Goal: Task Accomplishment & Management: Manage account settings

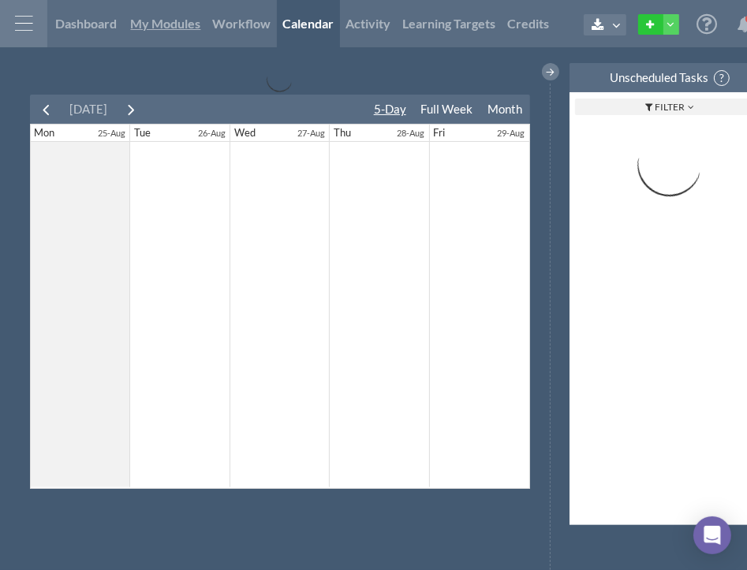
click at [179, 28] on span "My Modules" at bounding box center [166, 23] width 70 height 15
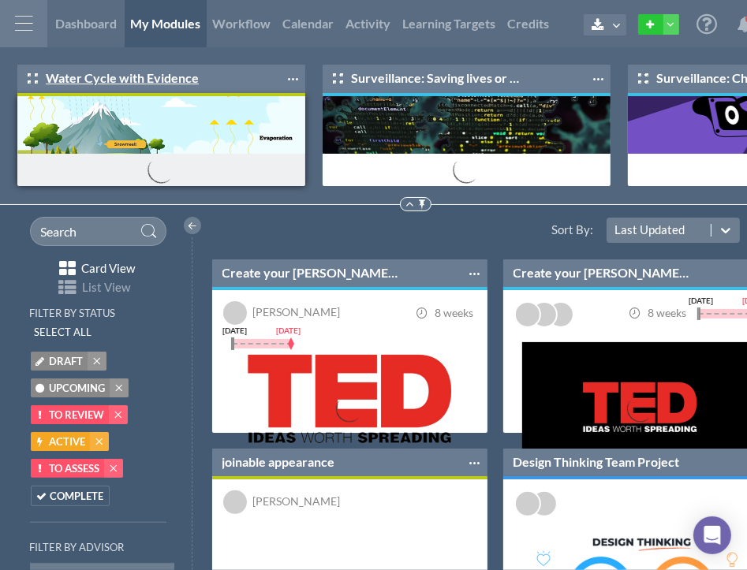
click at [148, 81] on link "Water Cycle with Evidence" at bounding box center [113, 78] width 171 height 18
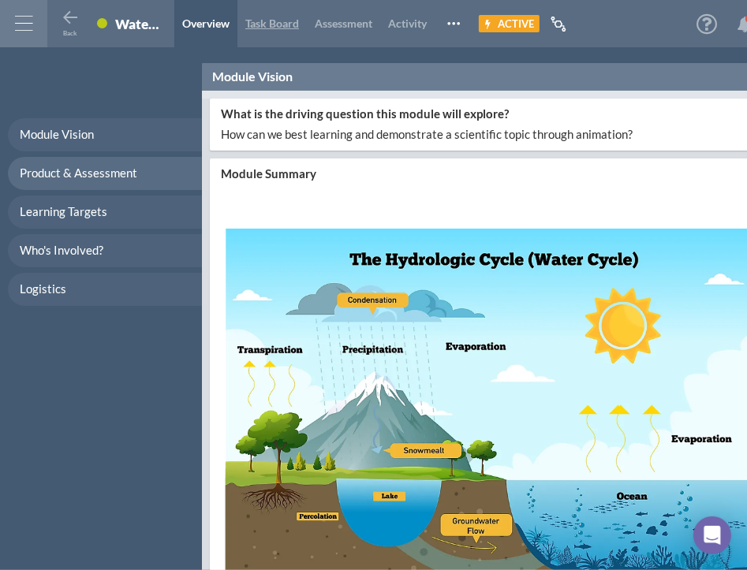
click at [273, 25] on span "Task Board" at bounding box center [272, 23] width 54 height 13
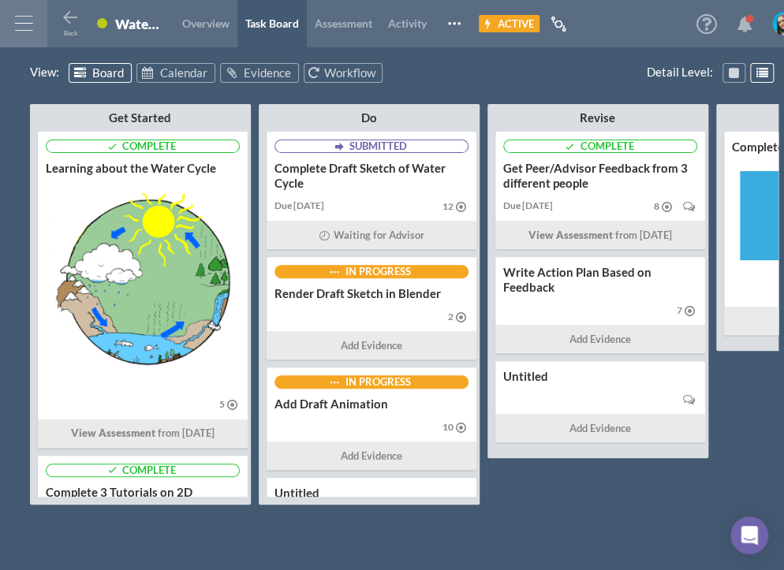
click at [742, 23] on icon at bounding box center [744, 25] width 16 height 16
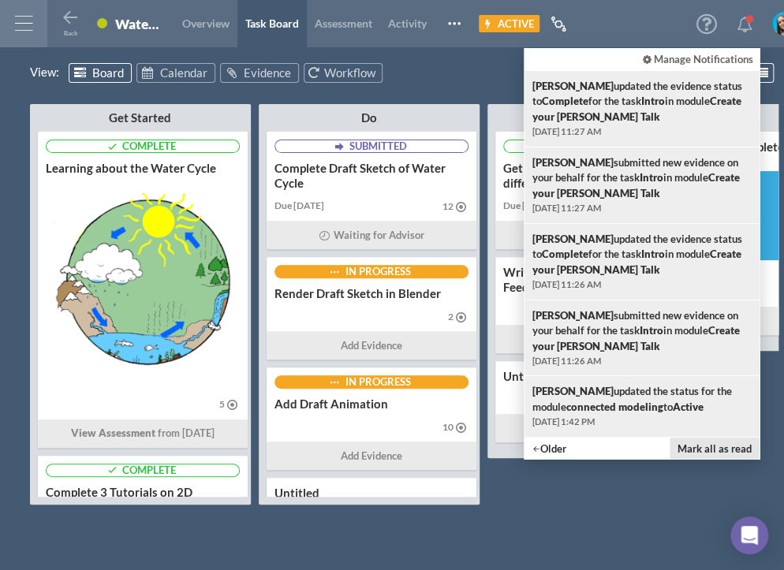
click at [715, 445] on button "Mark all as read" at bounding box center [714, 448] width 90 height 21
click at [716, 451] on button "Mark all as read" at bounding box center [714, 448] width 90 height 21
click at [467, 69] on div "View : Board Calendar Evidence Workflow" at bounding box center [404, 75] width 748 height 24
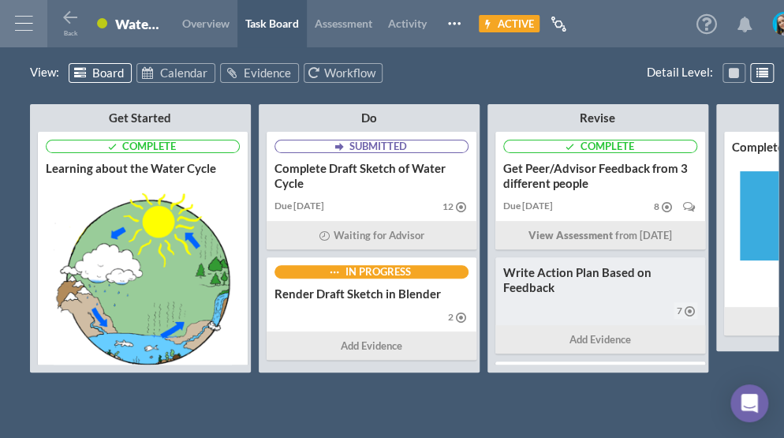
click at [587, 286] on div "Write Action Plan Based on Feedback" at bounding box center [600, 280] width 194 height 30
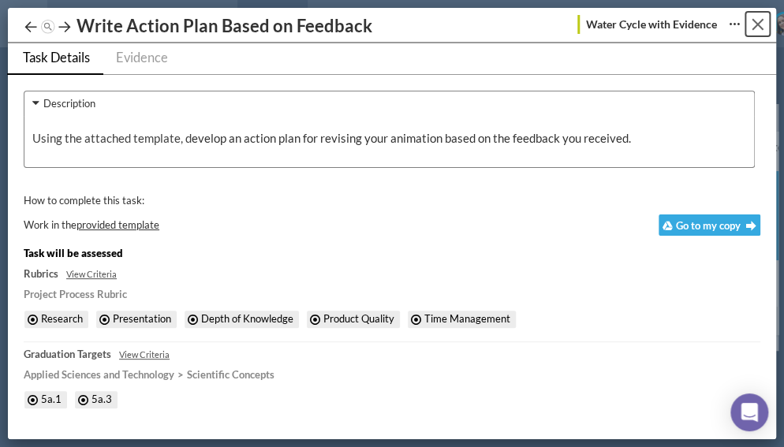
click at [746, 29] on button "Close" at bounding box center [757, 24] width 24 height 24
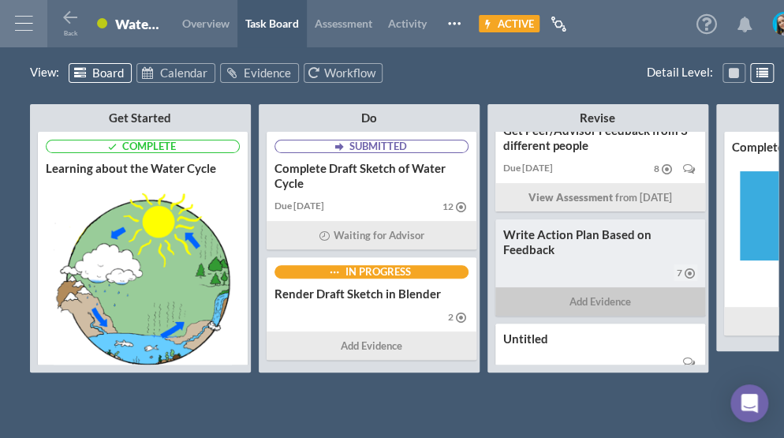
scroll to position [76, 0]
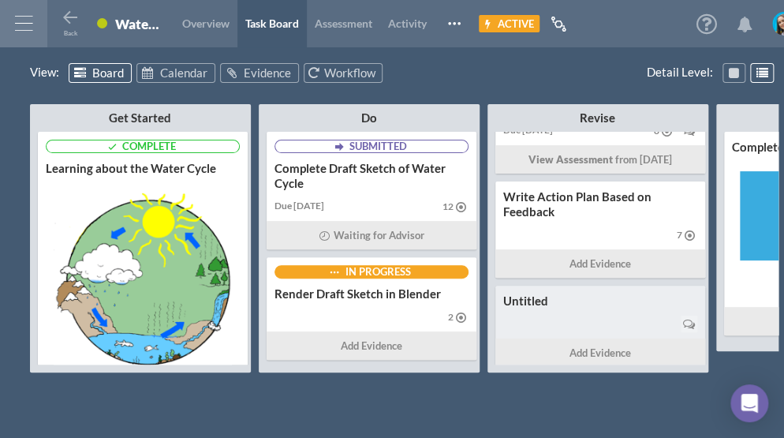
click at [617, 319] on div at bounding box center [600, 323] width 194 height 21
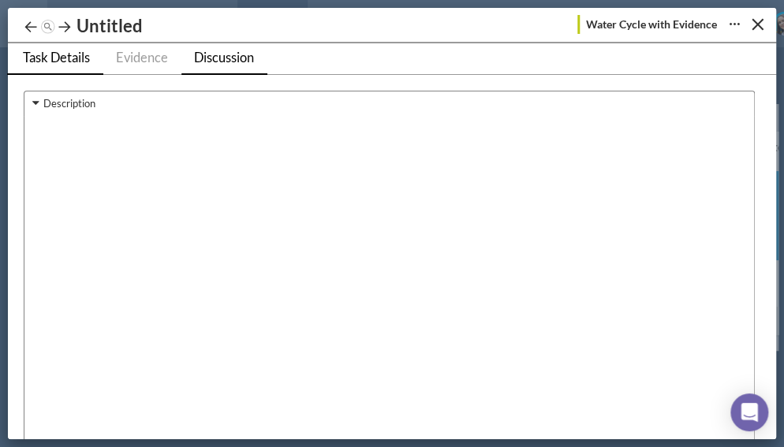
click at [222, 55] on span "Discussion" at bounding box center [224, 58] width 60 height 16
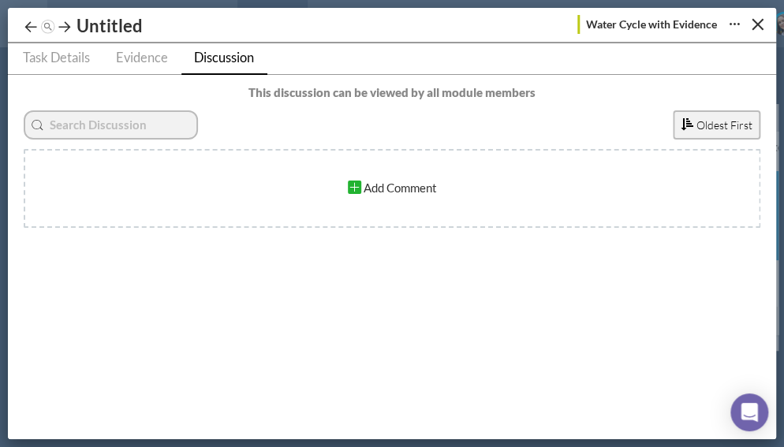
click at [720, 37] on div "Learning about the Water Cycle Complete 3 Tutorials on 2D Animating In Blender …" at bounding box center [391, 25] width 737 height 34
click at [746, 24] on div "Close" at bounding box center [757, 25] width 12 height 12
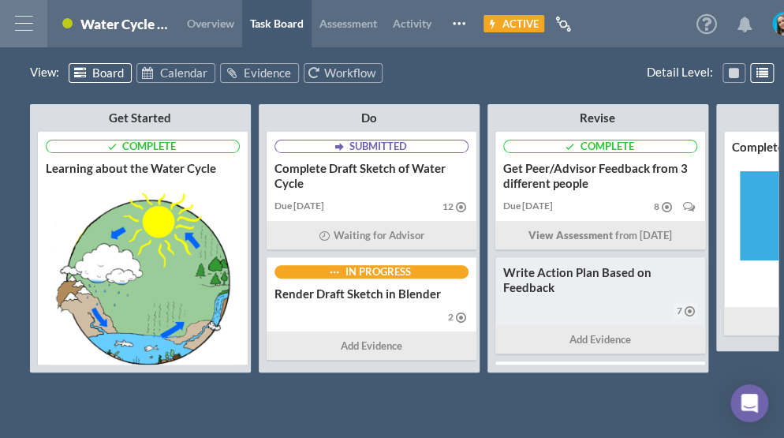
scroll to position [76, 0]
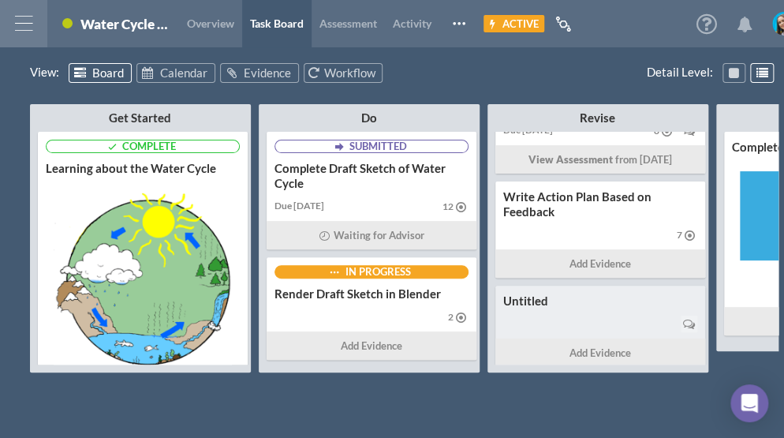
click at [603, 301] on div "Untitled" at bounding box center [600, 300] width 194 height 15
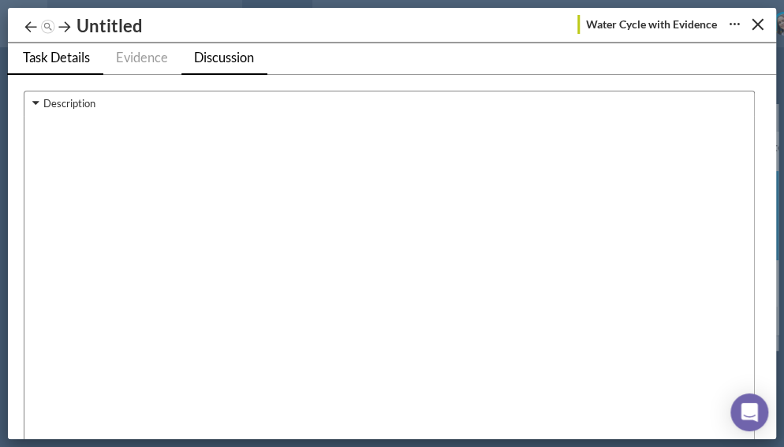
click at [254, 62] on span "Discussion" at bounding box center [224, 58] width 60 height 16
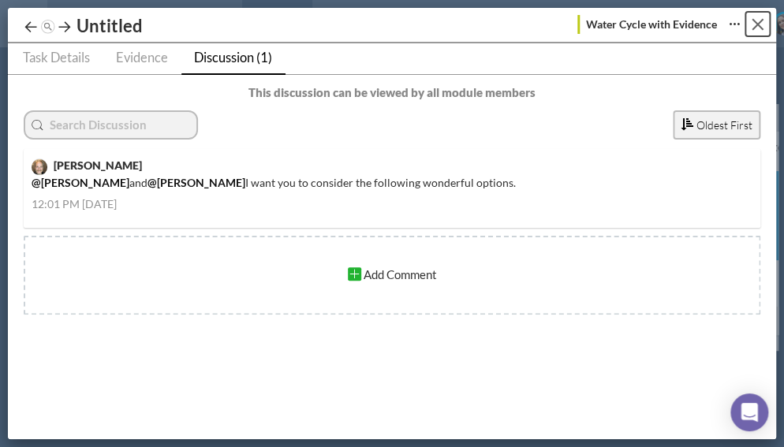
click at [752, 22] on div "Close" at bounding box center [757, 25] width 12 height 12
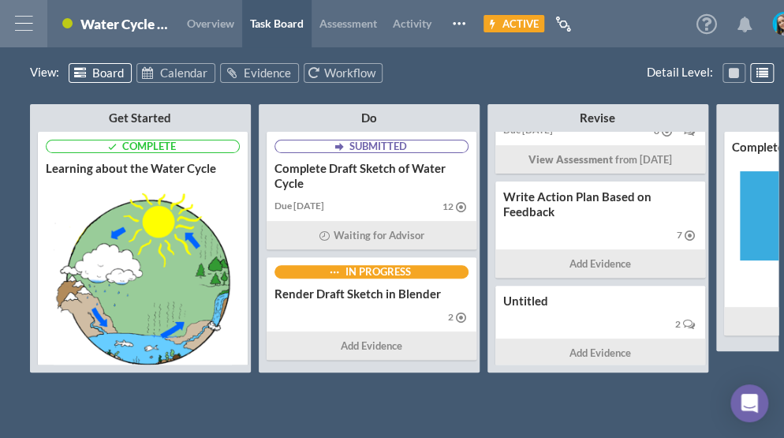
click at [745, 20] on icon at bounding box center [744, 25] width 16 height 16
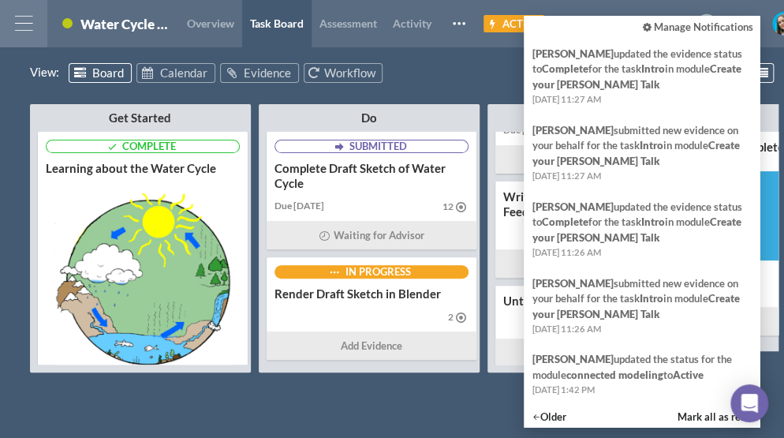
click at [501, 76] on div "View : Board Calendar Evidence Workflow" at bounding box center [404, 75] width 748 height 24
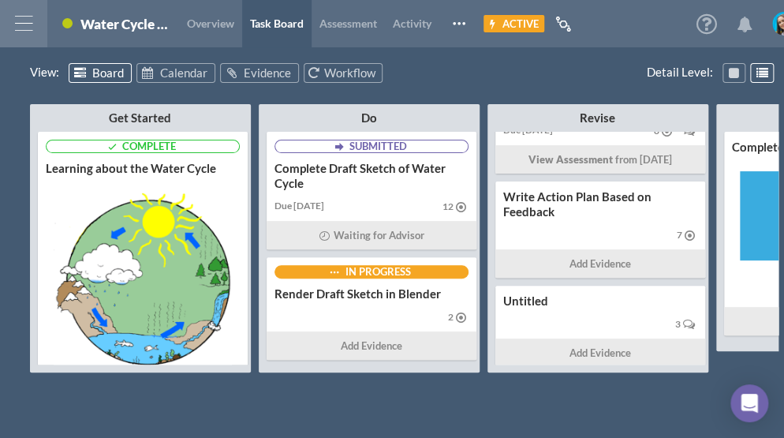
click at [734, 29] on button at bounding box center [744, 22] width 32 height 28
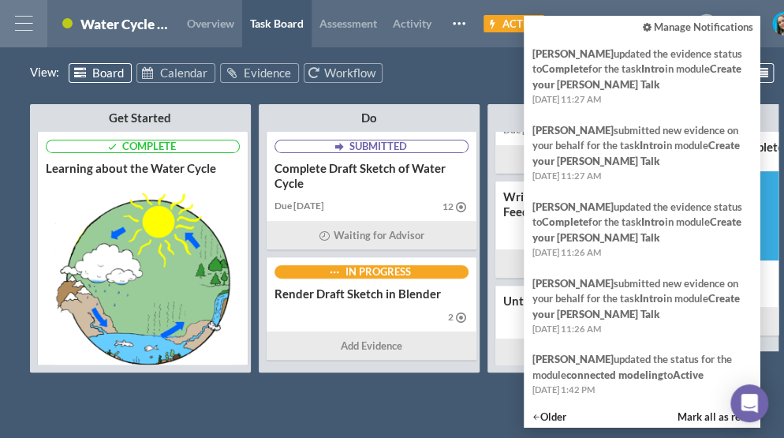
click at [573, 7] on div at bounding box center [561, 19] width 24 height 47
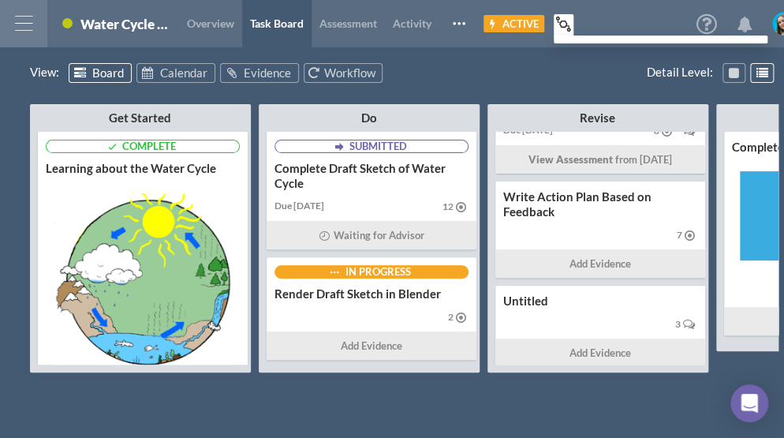
click at [537, 73] on div "View : Board Calendar Evidence Workflow" at bounding box center [404, 75] width 748 height 24
click at [227, 22] on span "Overview" at bounding box center [210, 23] width 47 height 13
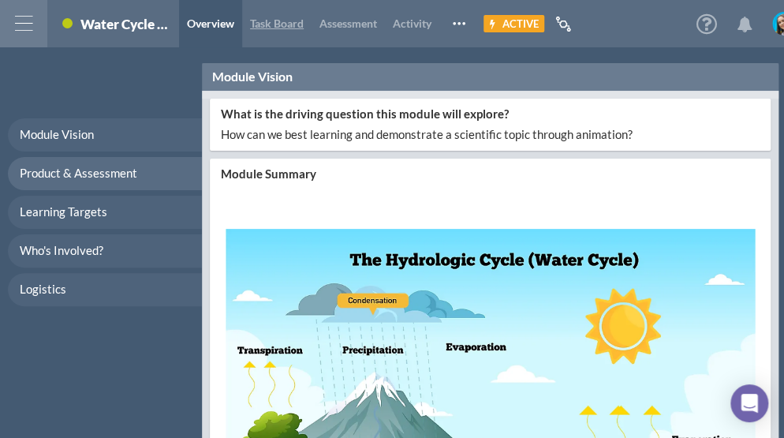
click at [265, 21] on span "Task Board" at bounding box center [277, 23] width 54 height 13
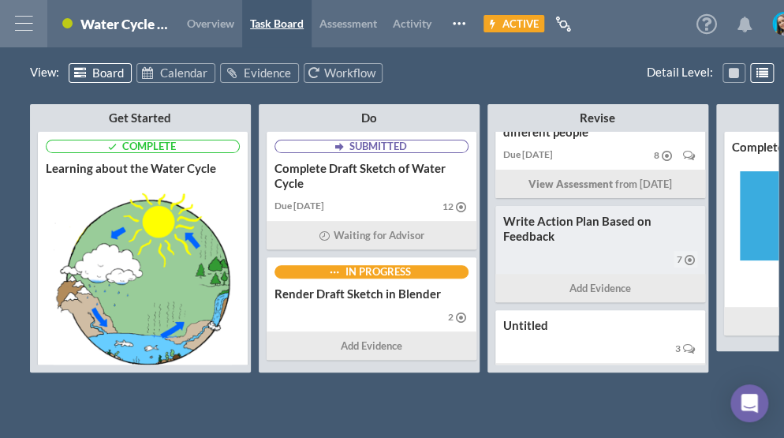
scroll to position [76, 0]
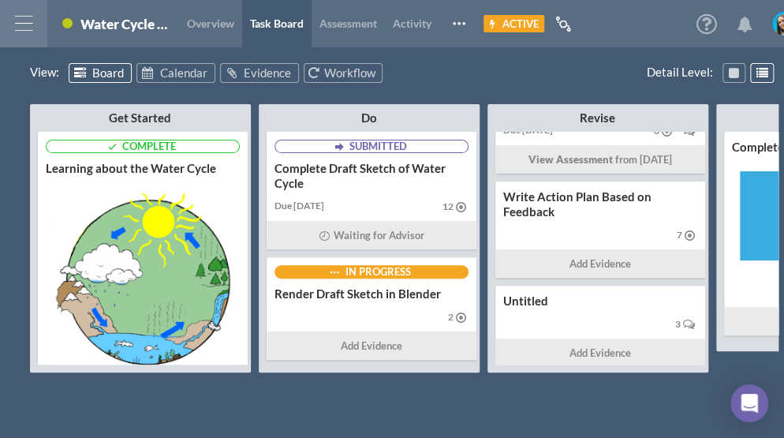
click at [745, 20] on icon at bounding box center [744, 25] width 16 height 16
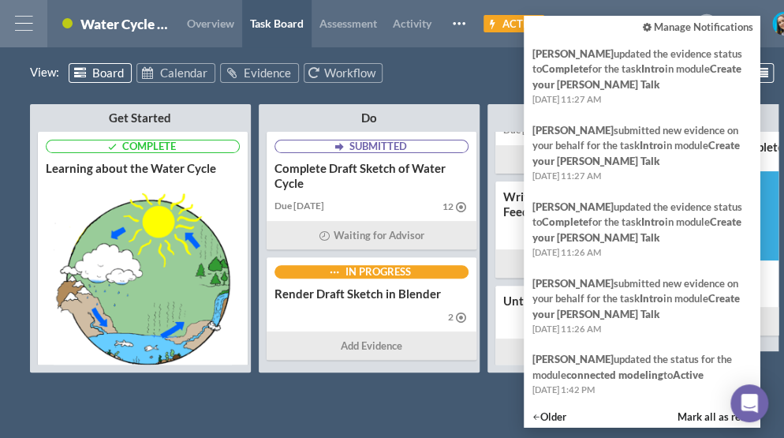
click at [705, 28] on span "Manage Notifications" at bounding box center [703, 26] width 99 height 13
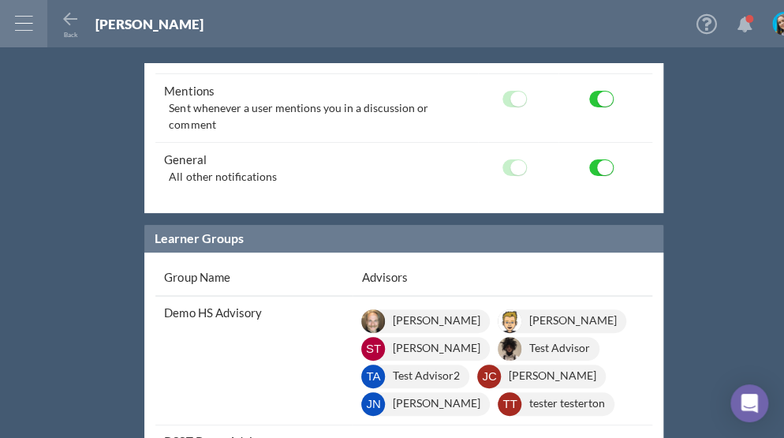
scroll to position [602, 0]
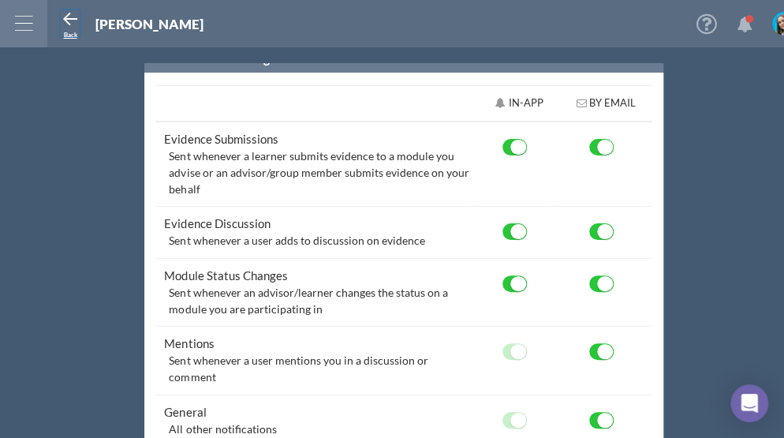
click at [66, 14] on icon at bounding box center [70, 19] width 19 height 19
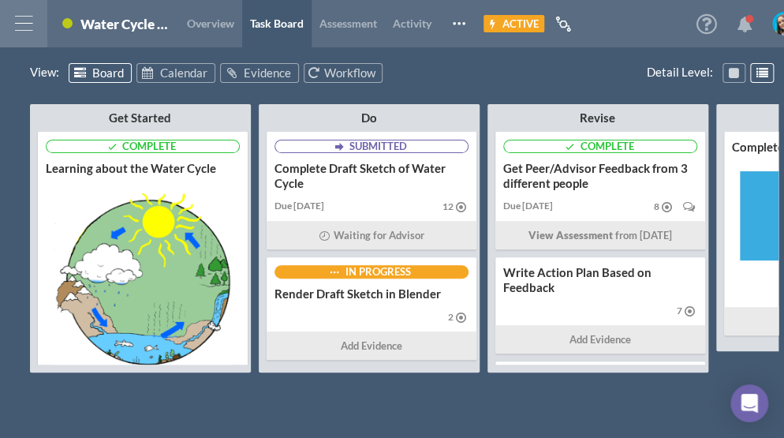
click at [750, 15] on span at bounding box center [749, 19] width 8 height 8
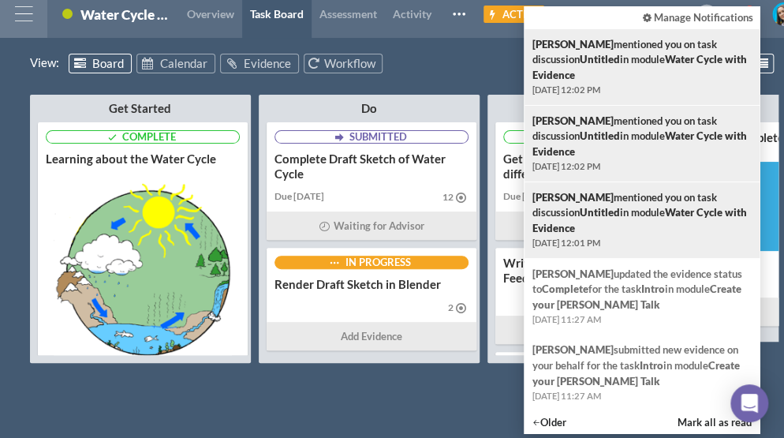
click at [389, 46] on html "Home Warehouse Settings Profile Log Out Terms & Conditions Privacy 0.71.0 Stude…" at bounding box center [392, 210] width 784 height 438
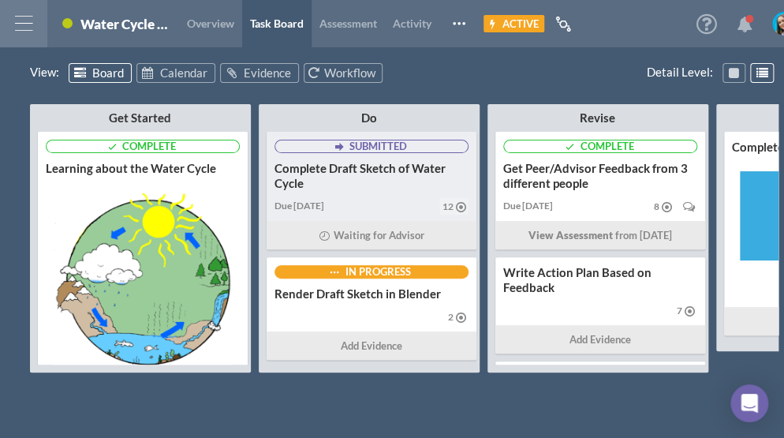
click at [376, 162] on div "Complete Draft Sketch of Water Cycle" at bounding box center [371, 176] width 194 height 30
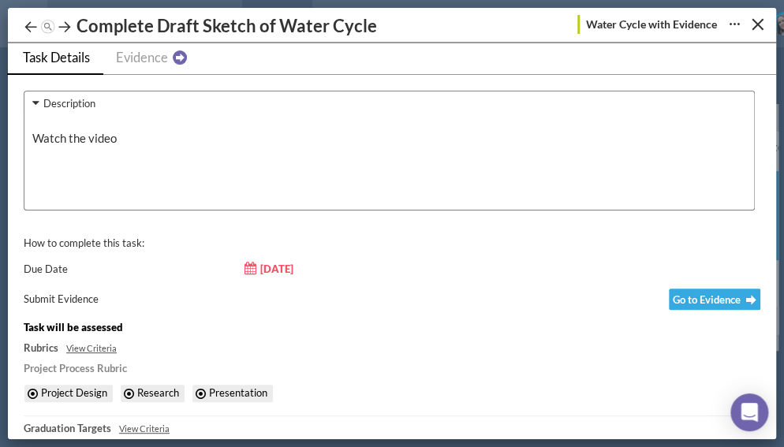
click at [426, 72] on ul "Task Details Evidence" at bounding box center [391, 59] width 769 height 32
drag, startPoint x: 773, startPoint y: 0, endPoint x: 429, endPoint y: 139, distance: 370.7
click at [429, 139] on p "Watch the video" at bounding box center [388, 140] width 713 height 21
click at [759, 28] on div "Close" at bounding box center [757, 25] width 12 height 12
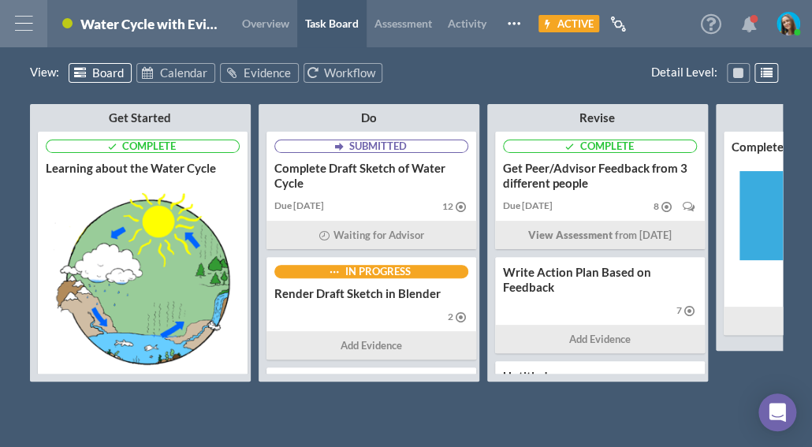
click at [783, 27] on img at bounding box center [788, 24] width 24 height 24
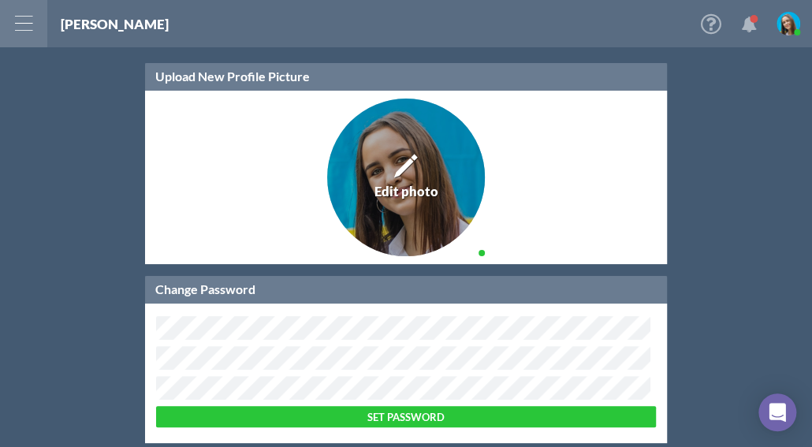
click at [34, 24] on div at bounding box center [23, 23] width 47 height 47
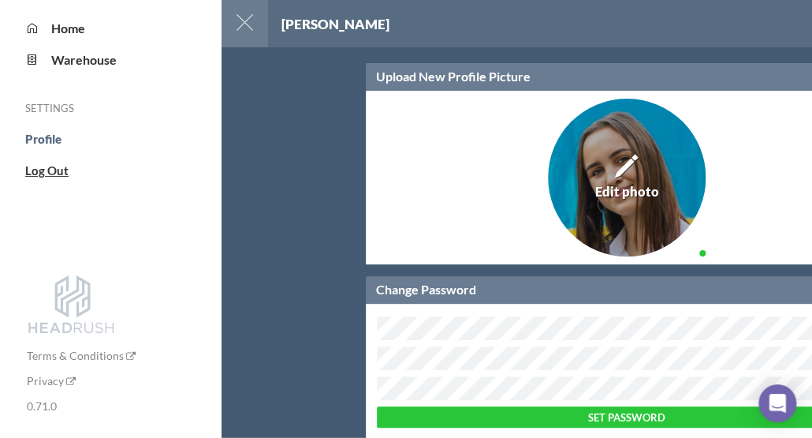
click at [56, 173] on span "Log Out" at bounding box center [46, 170] width 43 height 14
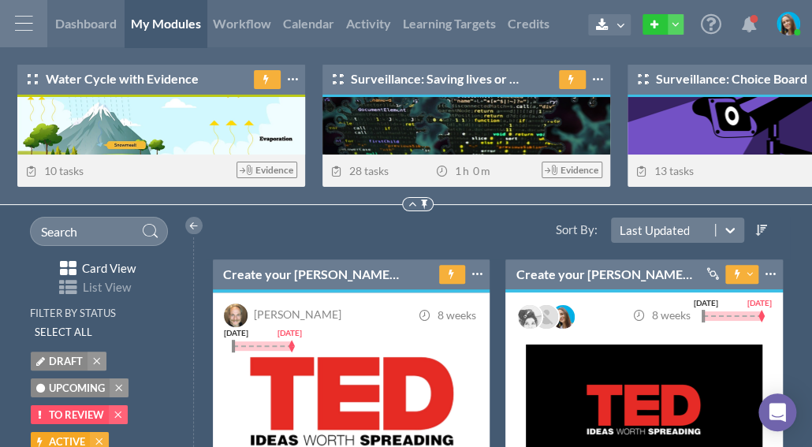
click at [19, 21] on div at bounding box center [23, 23] width 47 height 47
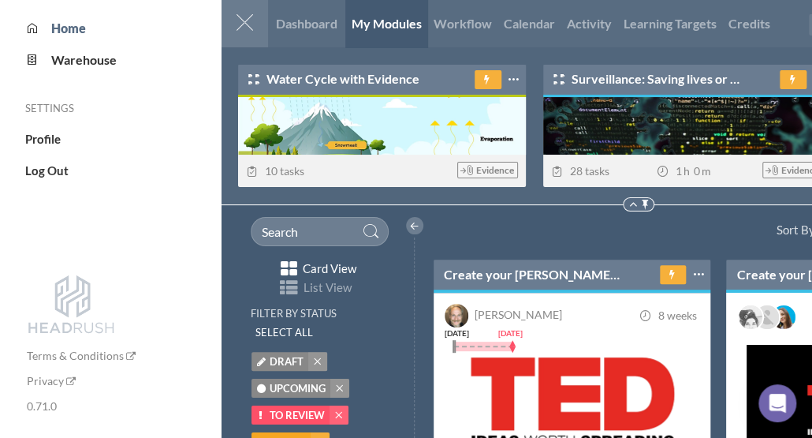
click at [47, 186] on div "Home Warehouse Settings Profile Log Out Terms & Conditions Privacy 0.71.0" at bounding box center [110, 219] width 221 height 438
click at [54, 170] on span "Log Out" at bounding box center [46, 170] width 43 height 14
